Goal: Check status: Check status

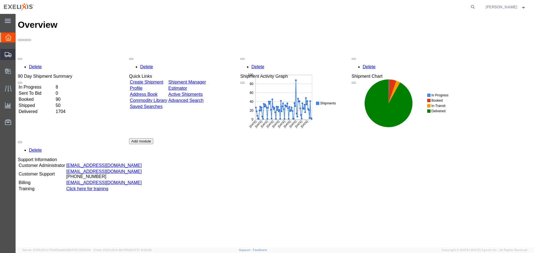
click at [0, 0] on span "Shipment Manager" at bounding box center [0, 0] width 0 height 0
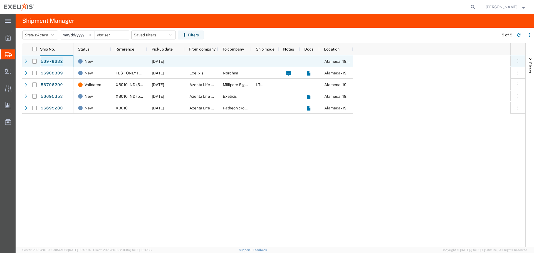
click at [54, 62] on link "56979632" at bounding box center [51, 61] width 23 height 9
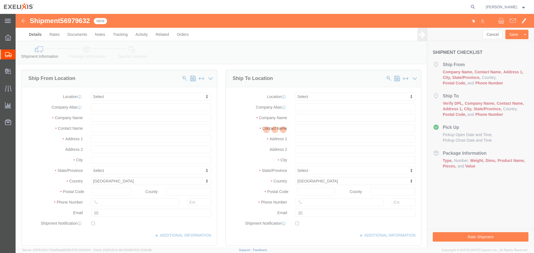
select select
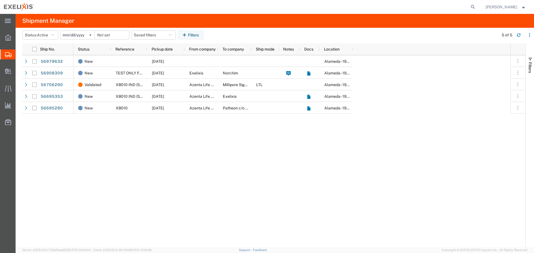
click at [0, 0] on span "Shipment Manager" at bounding box center [0, 0] width 0 height 0
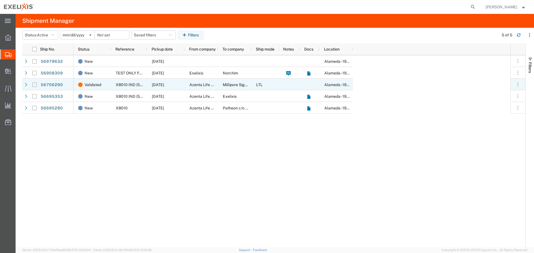
click at [34, 85] on input "Press Space to toggle row selection (unchecked)" at bounding box center [34, 85] width 4 height 4
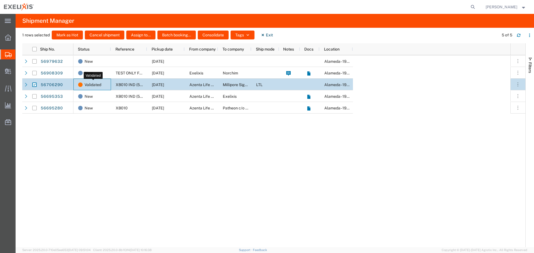
click at [91, 85] on span "Validated" at bounding box center [93, 85] width 17 height 12
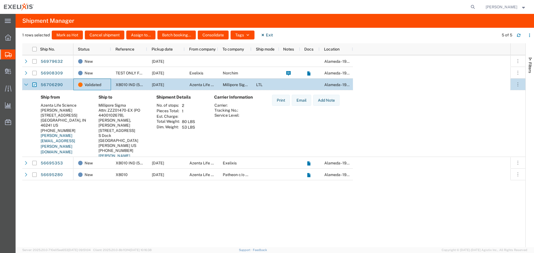
click at [34, 85] on input "Press Space to toggle row selection (checked)" at bounding box center [34, 85] width 4 height 4
checkbox input "false"
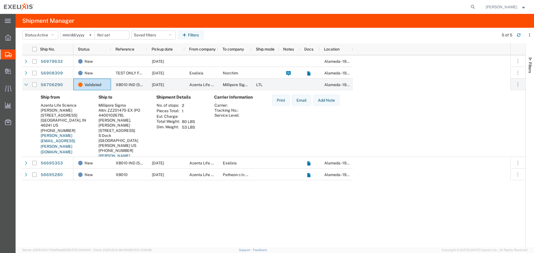
click at [309, 125] on div "Print Email Add Note" at bounding box center [305, 137] width 76 height 84
click at [54, 36] on icon "button" at bounding box center [52, 35] width 3 height 4
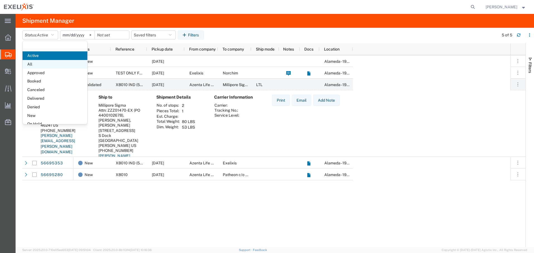
click at [32, 64] on span "All" at bounding box center [55, 64] width 65 height 9
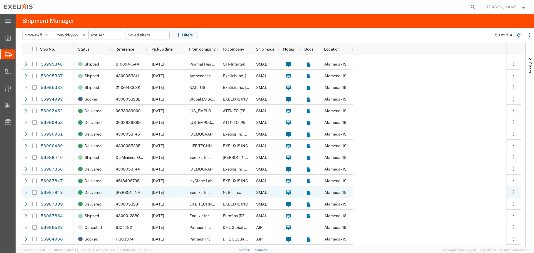
scroll to position [278, 0]
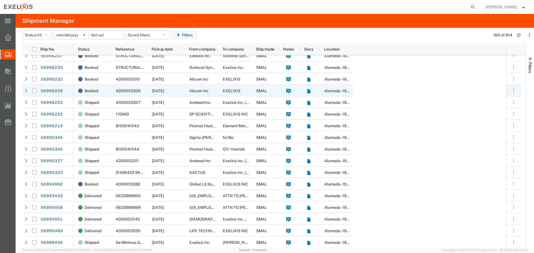
scroll to position [167, 0]
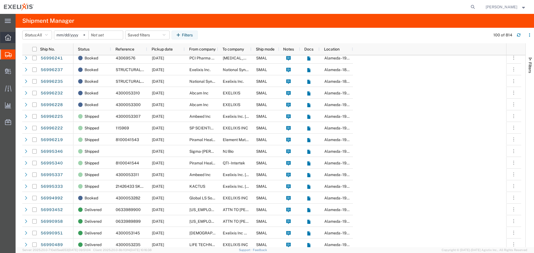
click at [10, 38] on icon at bounding box center [8, 37] width 6 height 6
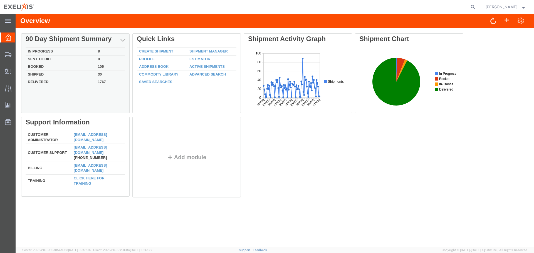
click at [41, 67] on td "Booked" at bounding box center [61, 67] width 70 height 8
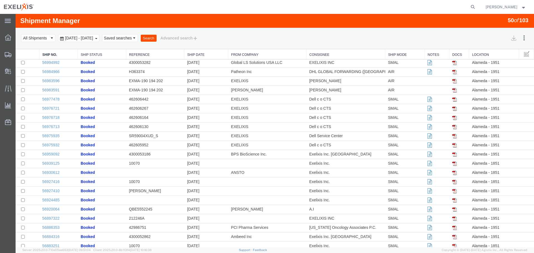
scroll to position [139, 0]
click at [51, 91] on link "56983591" at bounding box center [50, 90] width 17 height 4
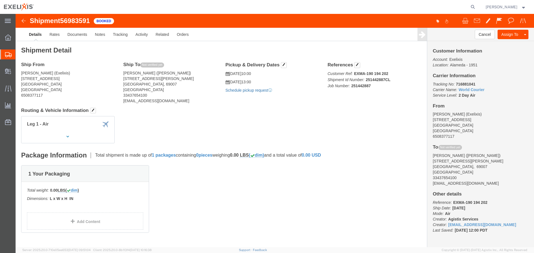
click link "Schedule pickup request"
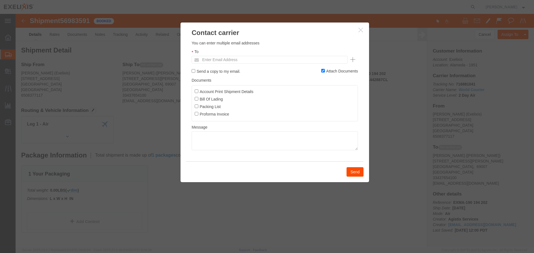
click icon "button"
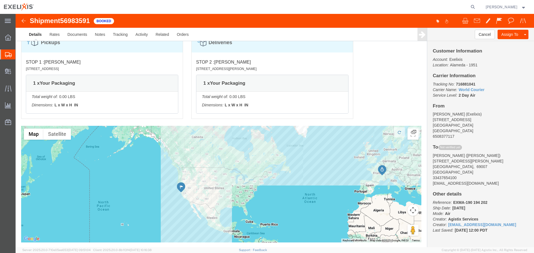
scroll to position [334, 0]
click p "Dimensions: L x W x H IN"
click div "1 x Your Packaging"
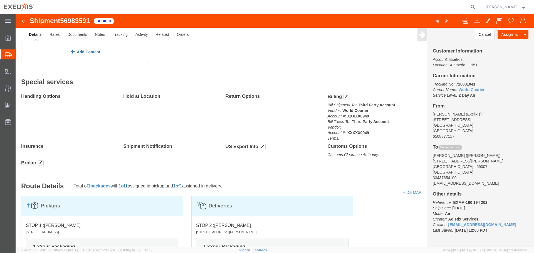
scroll to position [111, 0]
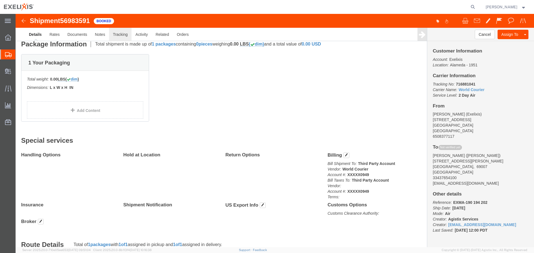
drag, startPoint x: 103, startPoint y: 92, endPoint x: 108, endPoint y: 20, distance: 71.9
click link "Tracking"
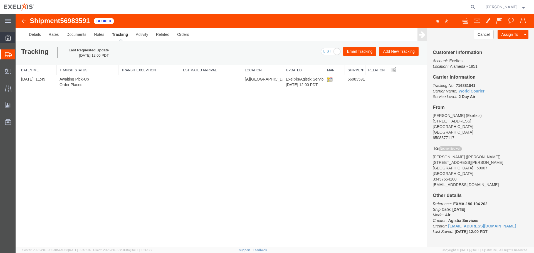
click at [7, 38] on icon at bounding box center [8, 37] width 6 height 6
